Goal: Answer question/provide support: Share knowledge or assist other users

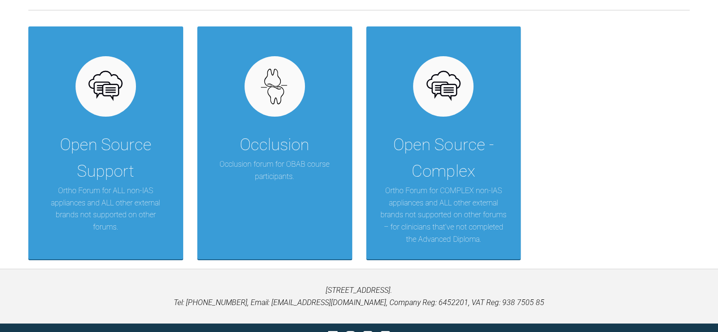
scroll to position [189, 0]
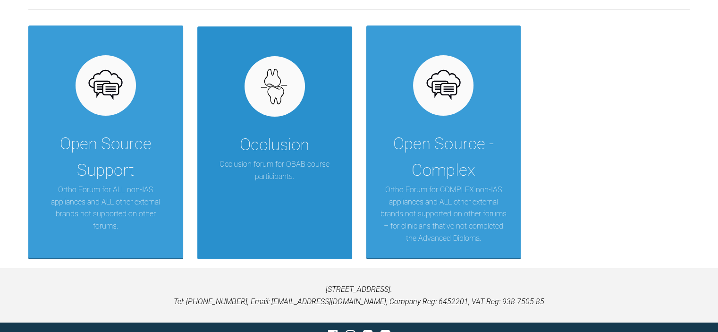
click at [289, 111] on div at bounding box center [275, 86] width 60 height 60
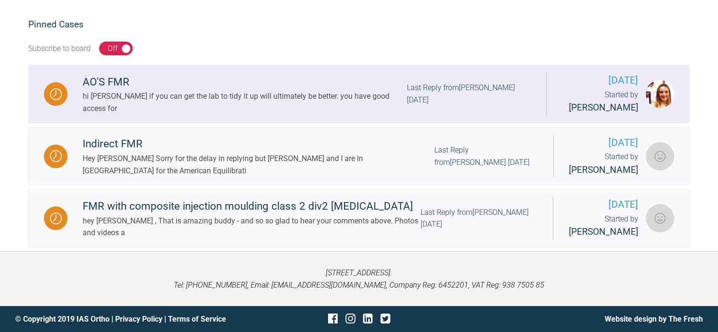
scroll to position [186, 0]
click at [119, 74] on div "AO'S FMR" at bounding box center [245, 82] width 324 height 17
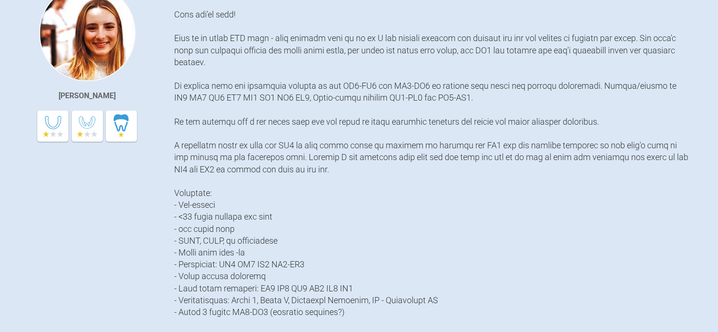
scroll to position [238, 0]
click at [452, 196] on div at bounding box center [432, 217] width 516 height 464
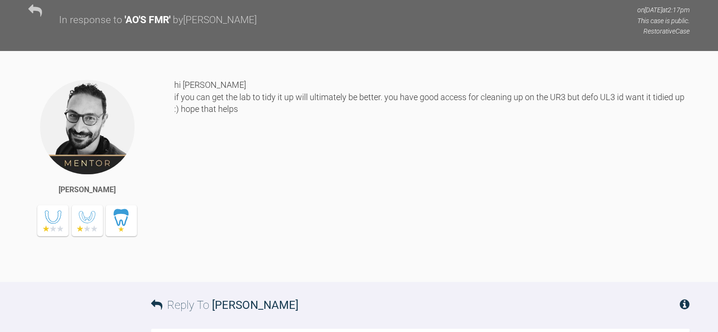
scroll to position [7641, 0]
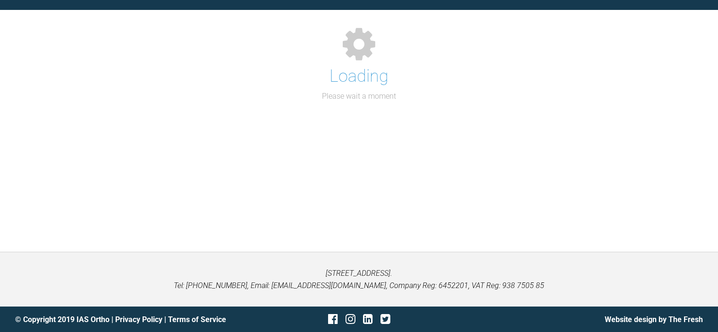
scroll to position [186, 0]
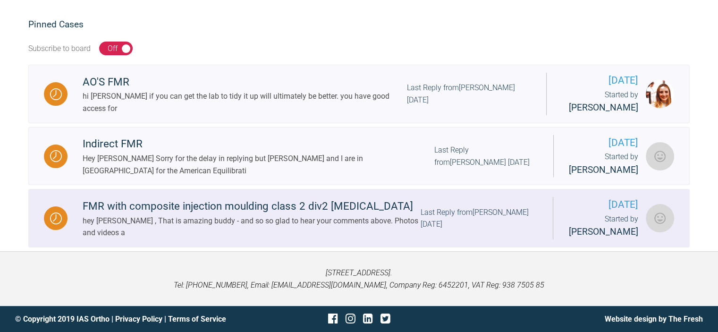
click at [267, 212] on div "FMR with composite injection moulding class 2 div2 incisors" at bounding box center [252, 206] width 338 height 17
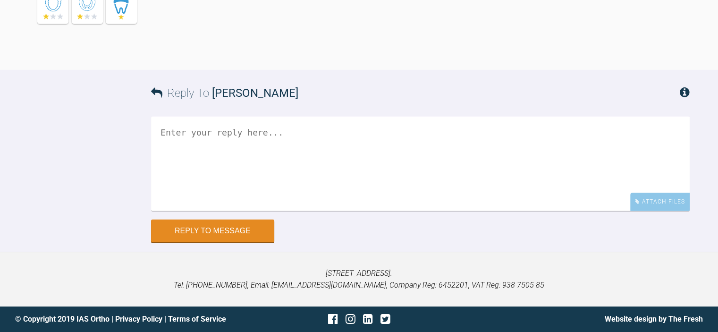
scroll to position [10127, 0]
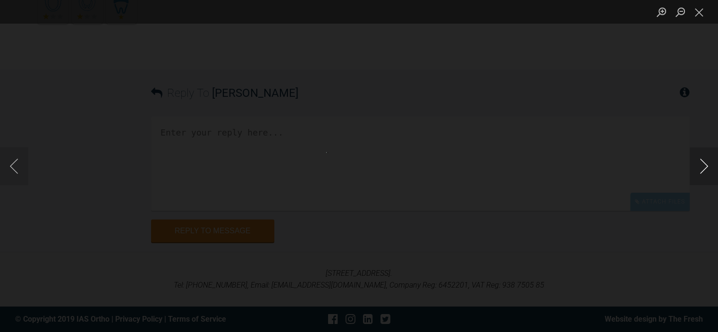
click at [697, 168] on button "Next image" at bounding box center [704, 166] width 28 height 38
